Goal: Task Accomplishment & Management: Manage account settings

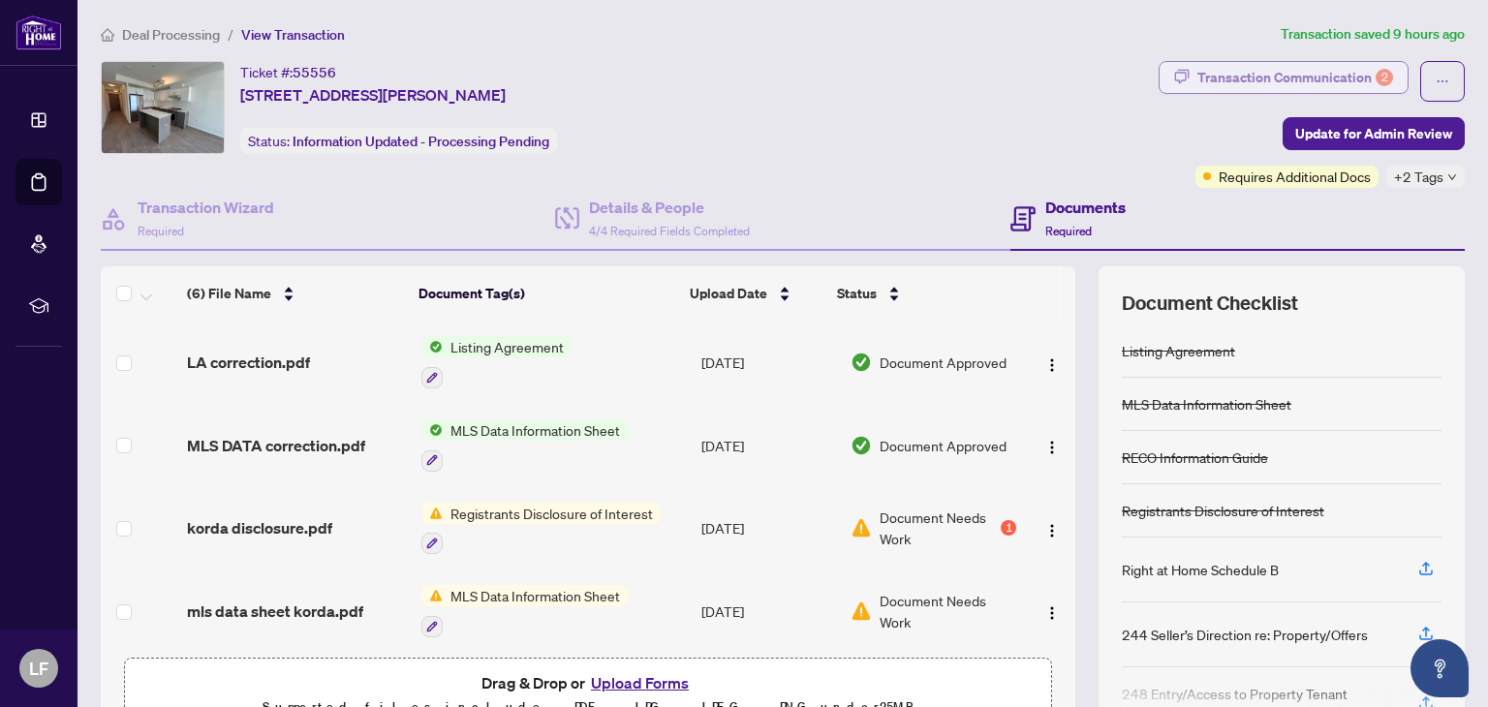
click at [1288, 83] on div "Transaction Communication 2" at bounding box center [1295, 77] width 196 height 31
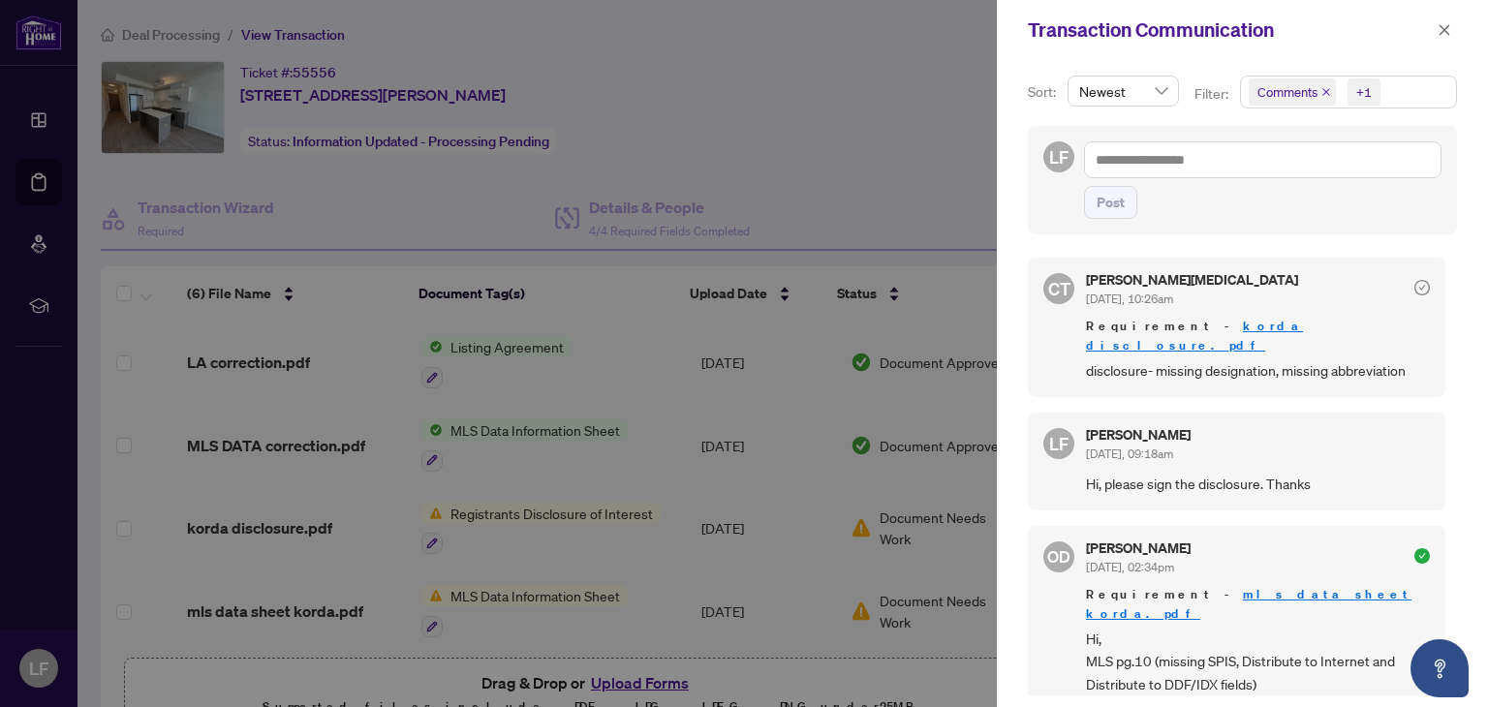
click at [942, 167] on div at bounding box center [744, 353] width 1488 height 707
click at [962, 308] on div at bounding box center [744, 353] width 1488 height 707
click at [1442, 28] on icon "close" at bounding box center [1445, 30] width 14 height 14
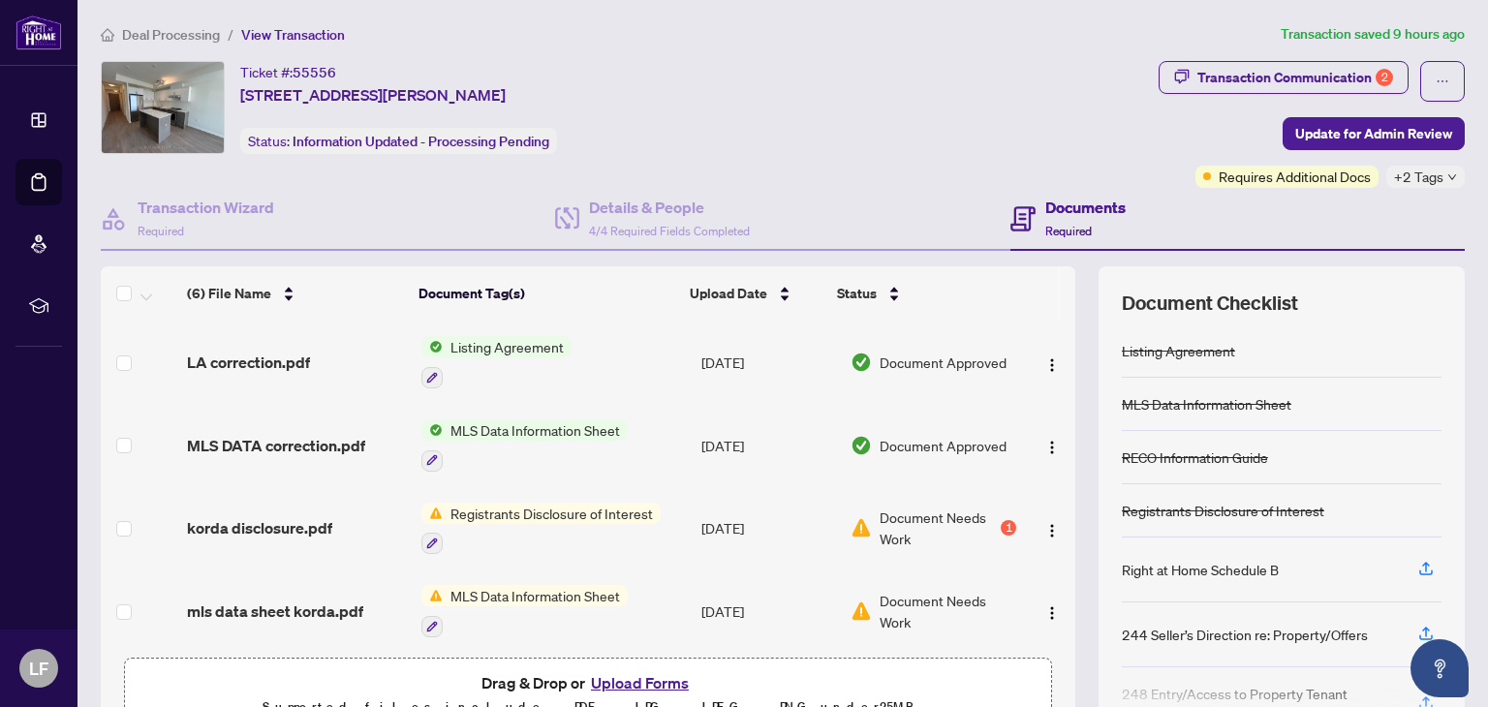
click at [924, 364] on span "Document Approved" at bounding box center [943, 362] width 127 height 21
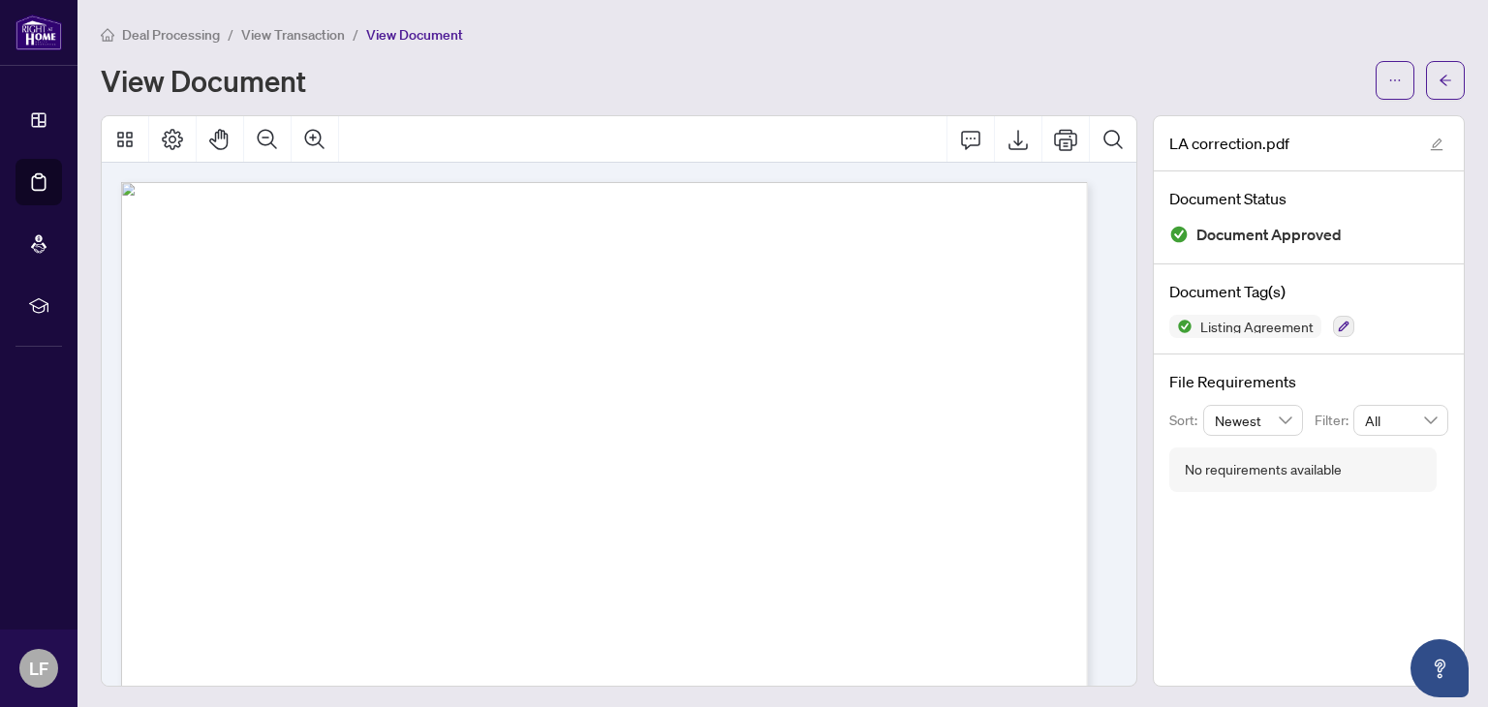
click at [302, 32] on span "View Transaction" at bounding box center [293, 34] width 104 height 17
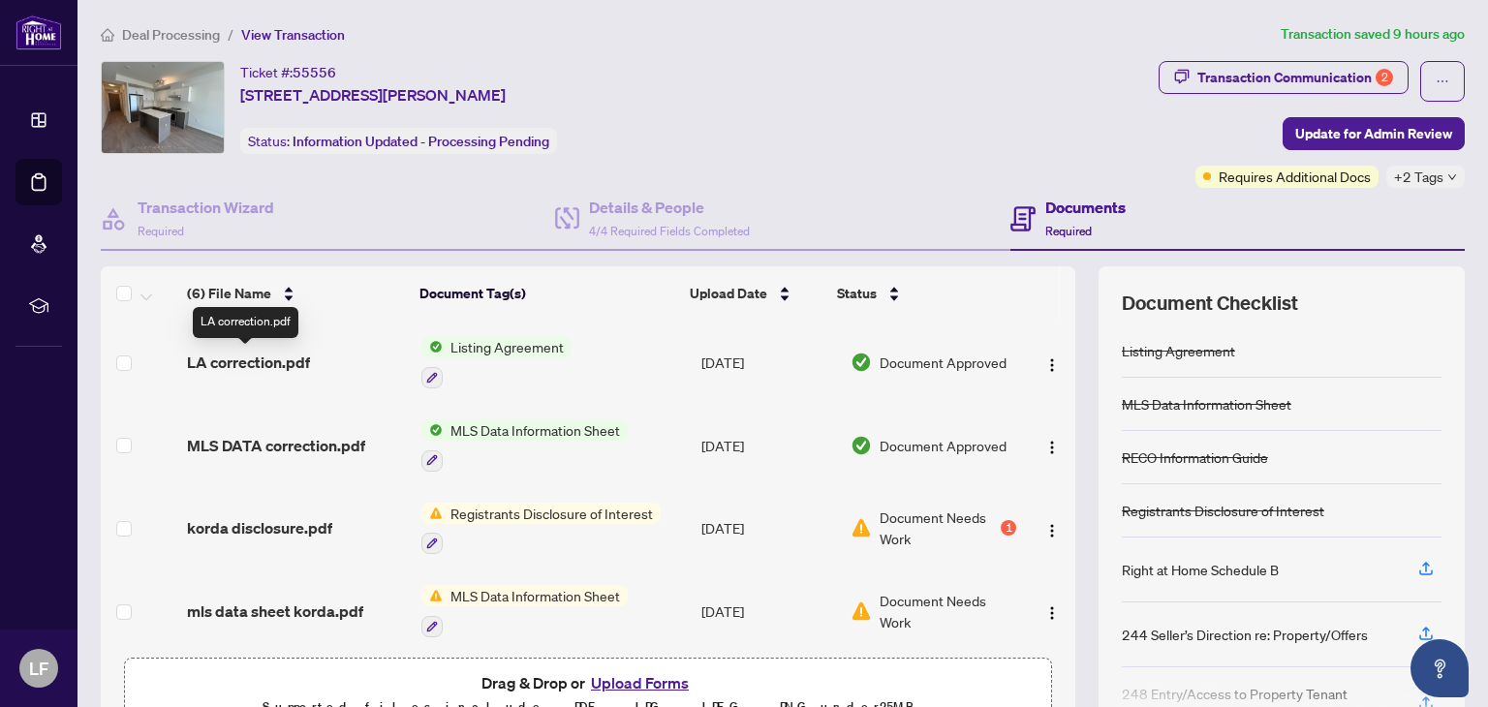
click at [265, 361] on span "LA correction.pdf" at bounding box center [248, 362] width 123 height 23
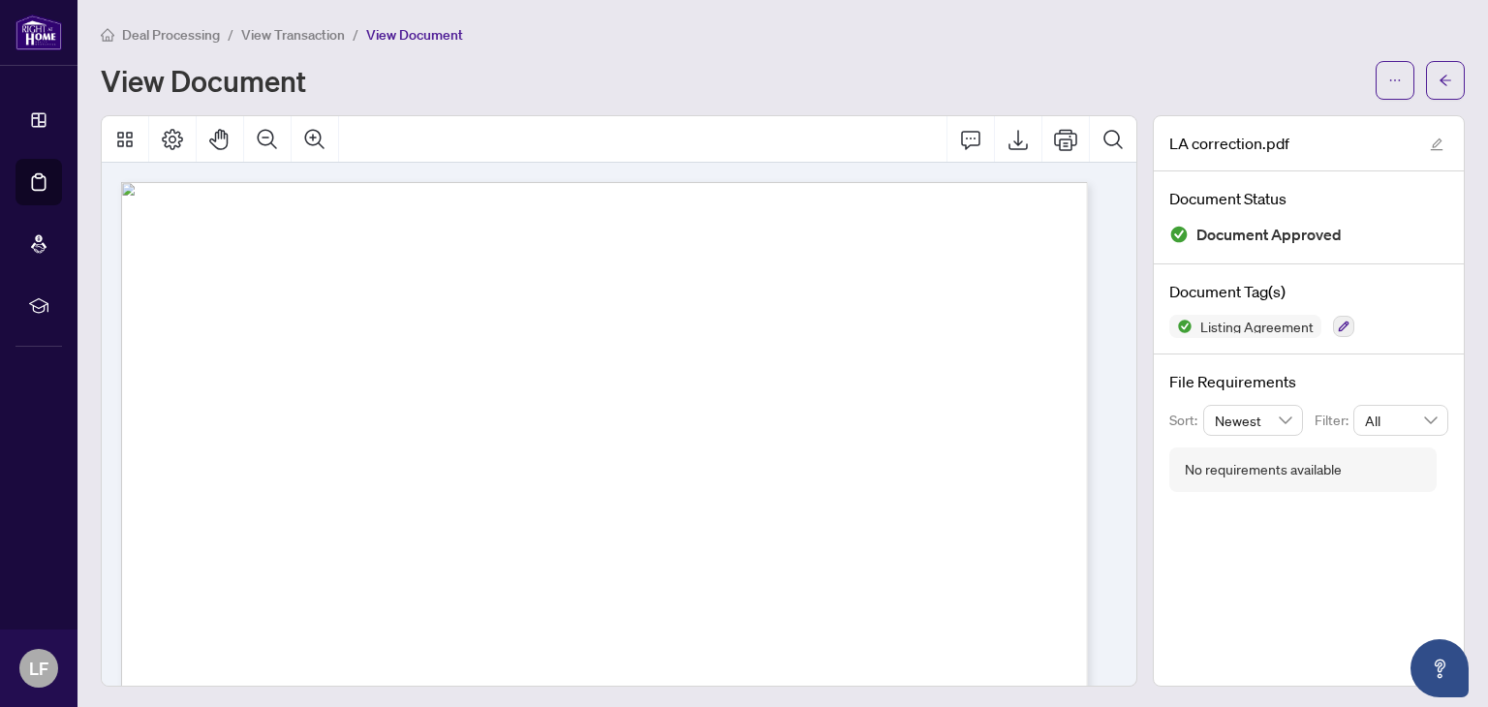
click at [299, 28] on span "View Transaction" at bounding box center [293, 34] width 104 height 17
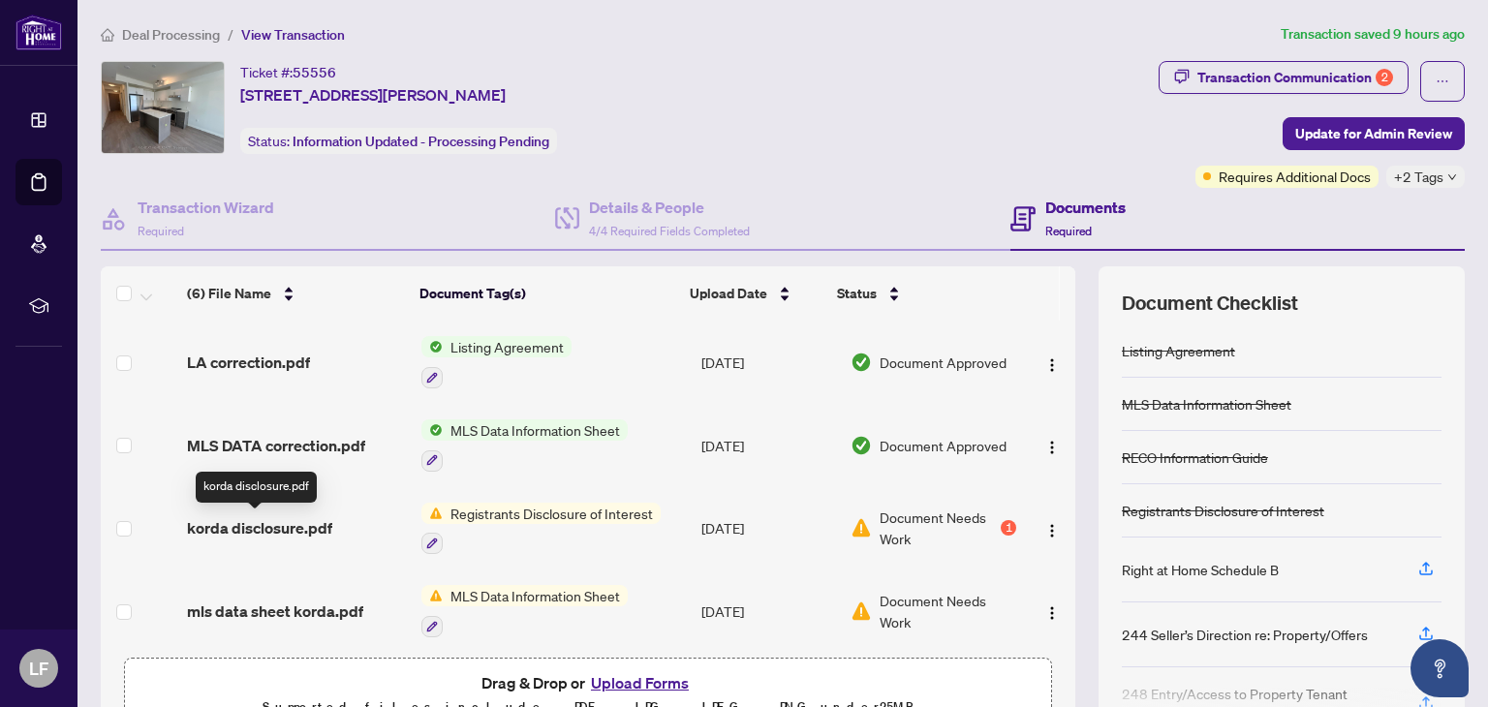
click at [274, 531] on span "korda disclosure.pdf" at bounding box center [259, 527] width 145 height 23
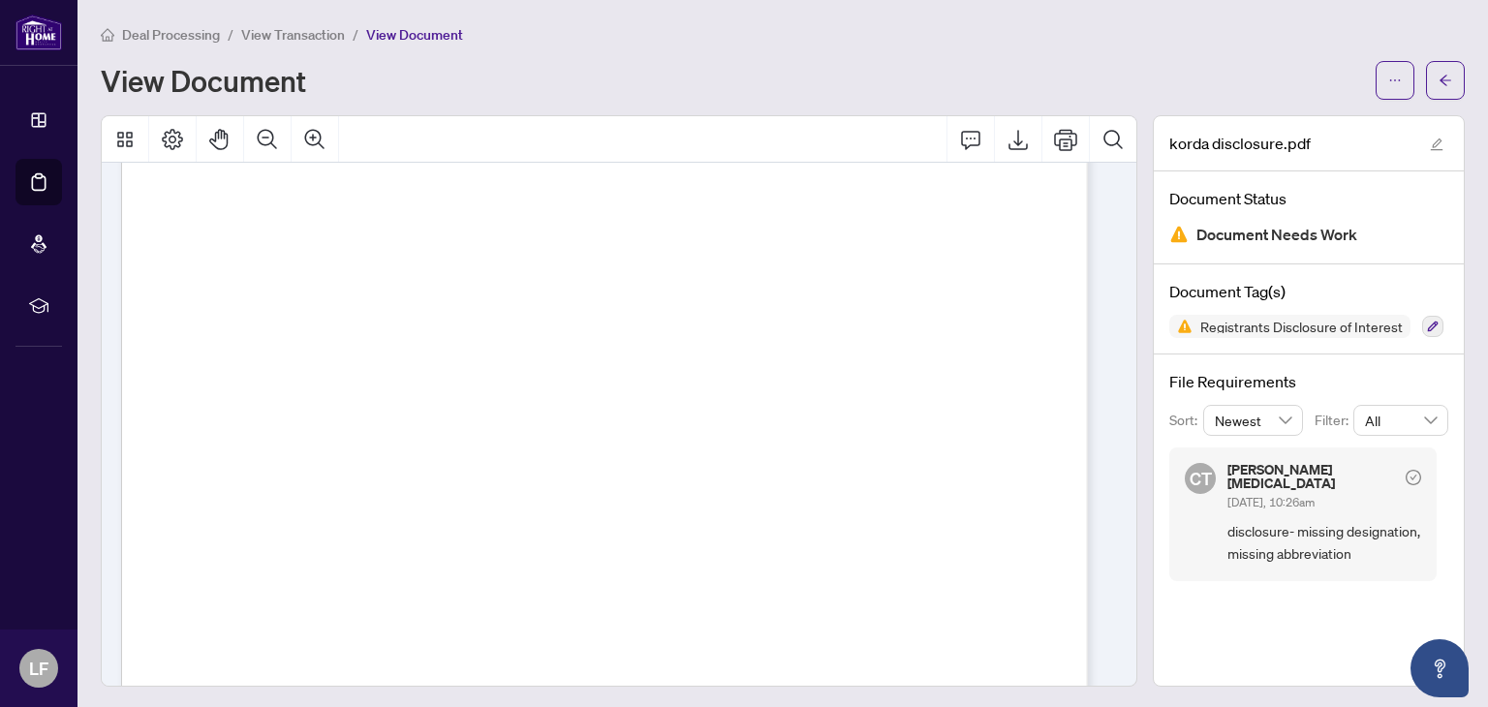
scroll to position [53, 0]
